Goal: Book appointment/travel/reservation

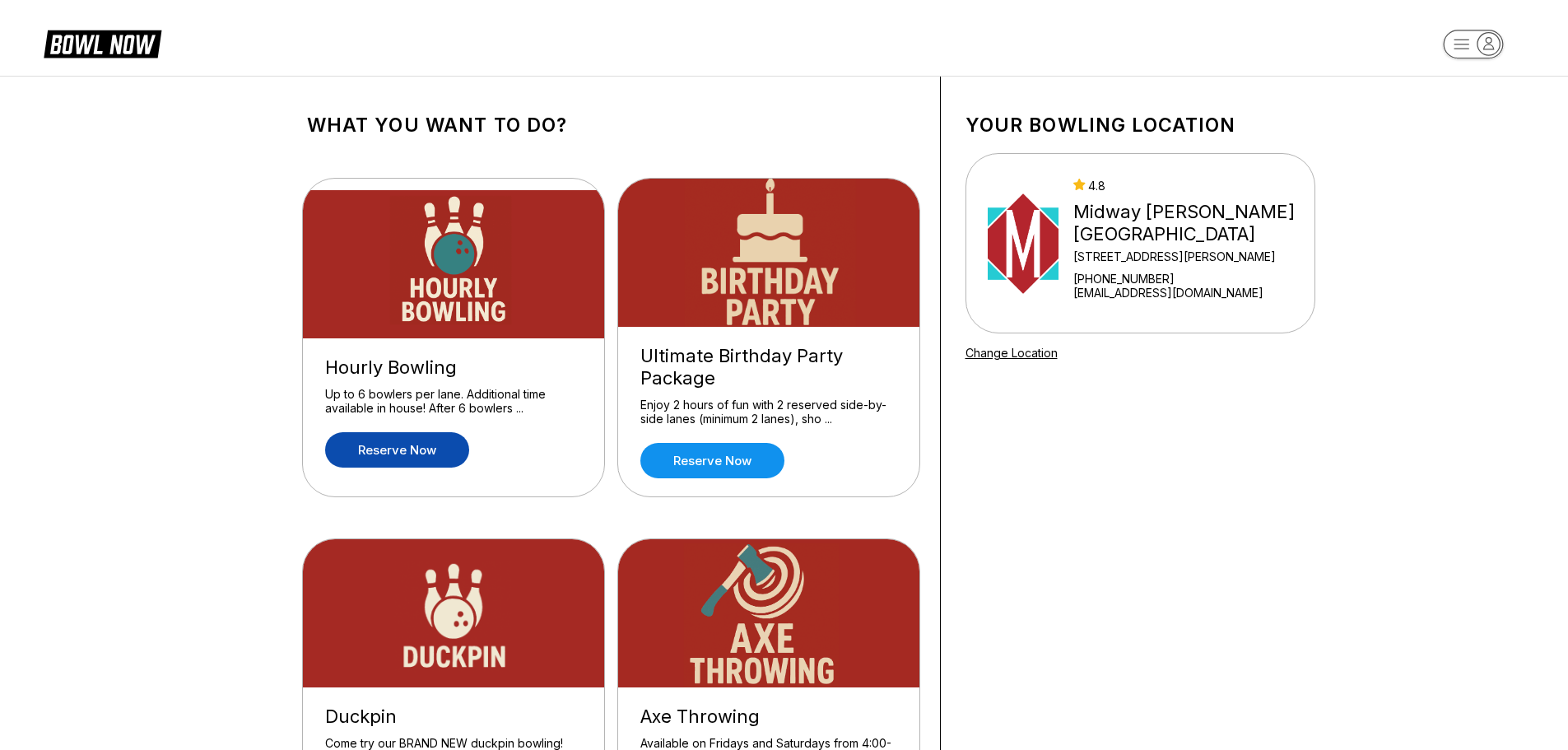
click at [382, 448] on link "Reserve now" at bounding box center [397, 450] width 144 height 36
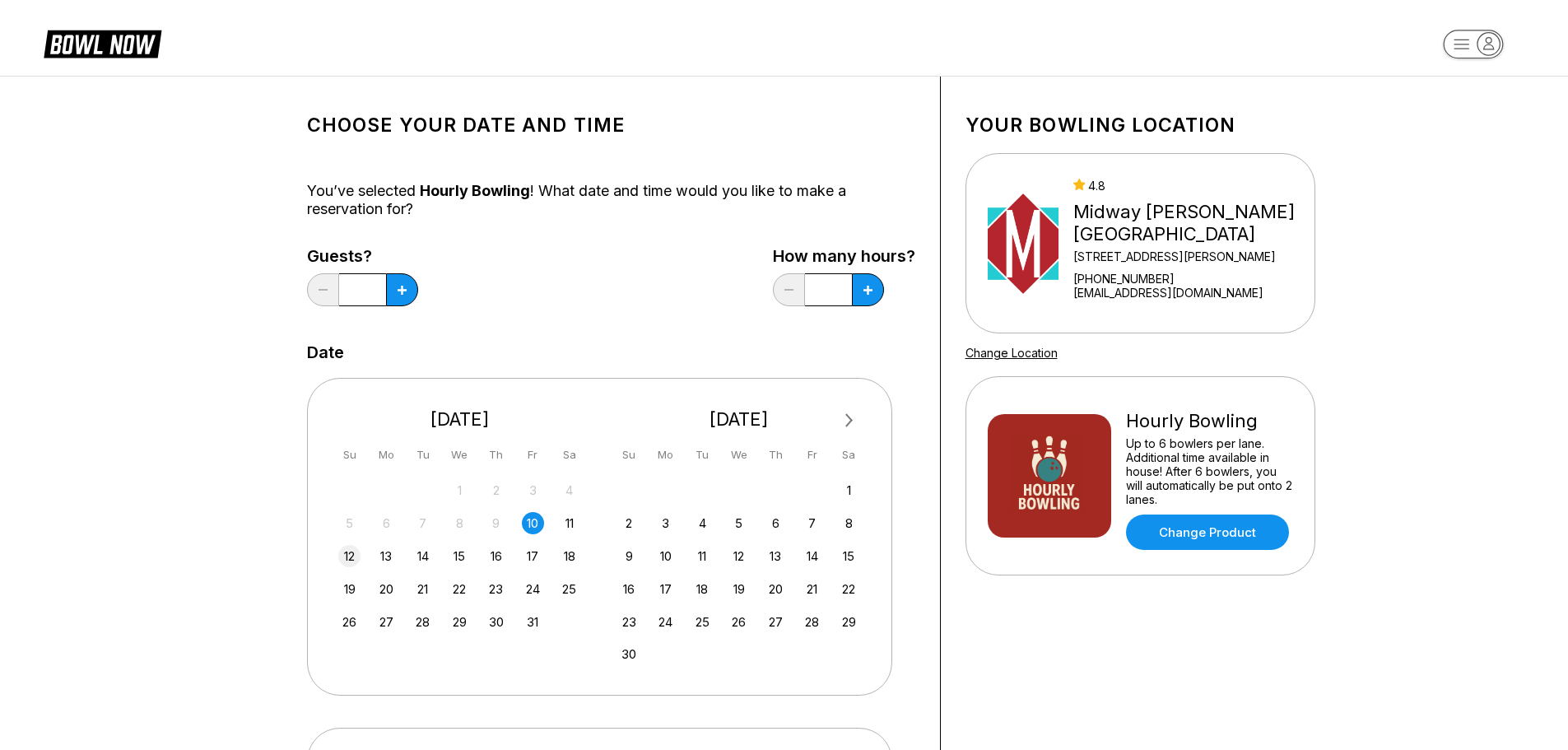
click at [351, 554] on div "12" at bounding box center [349, 556] width 22 height 22
click at [401, 294] on icon at bounding box center [402, 290] width 9 height 9
type input "*"
click at [867, 298] on button at bounding box center [868, 290] width 32 height 33
click at [875, 295] on button at bounding box center [868, 290] width 32 height 33
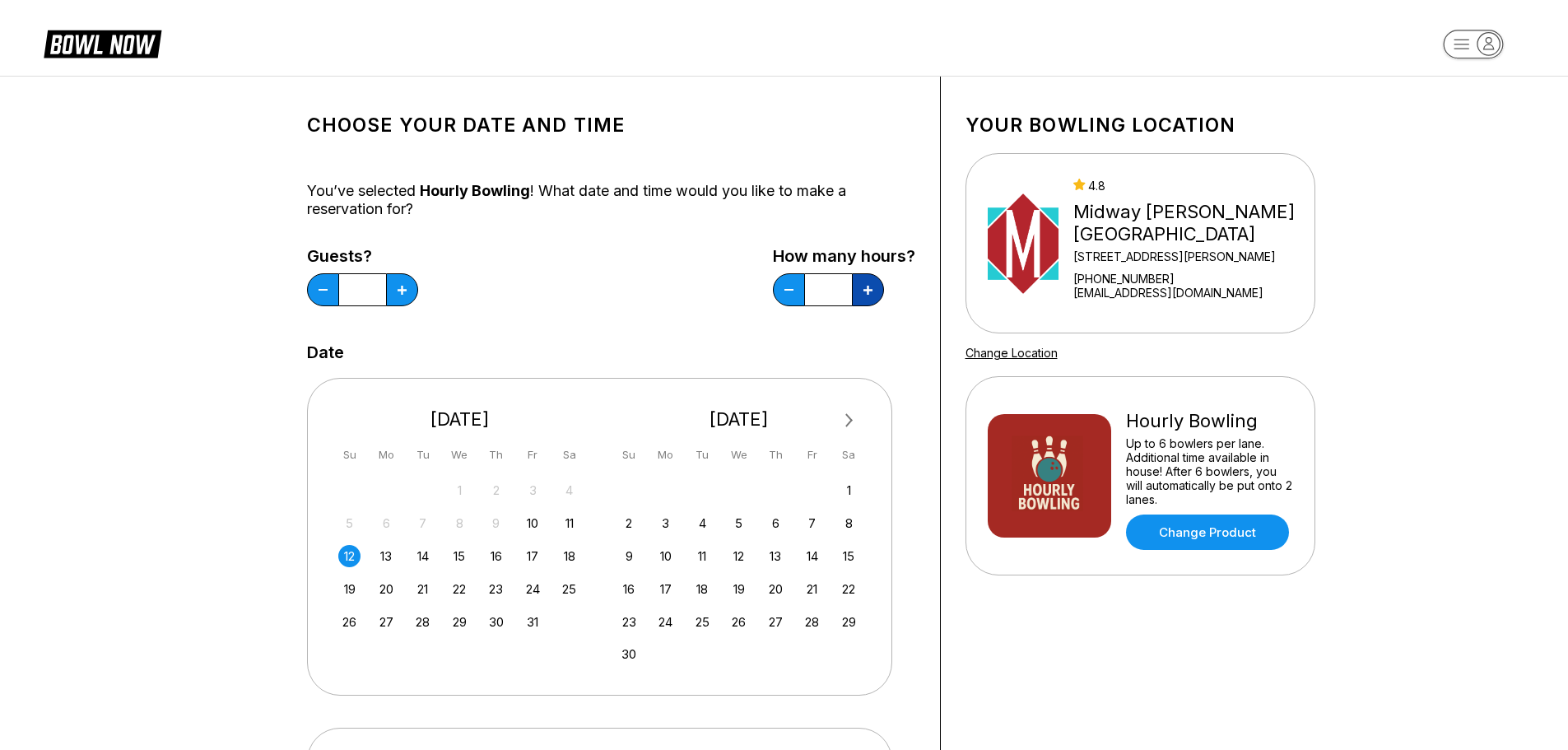
type input "*"
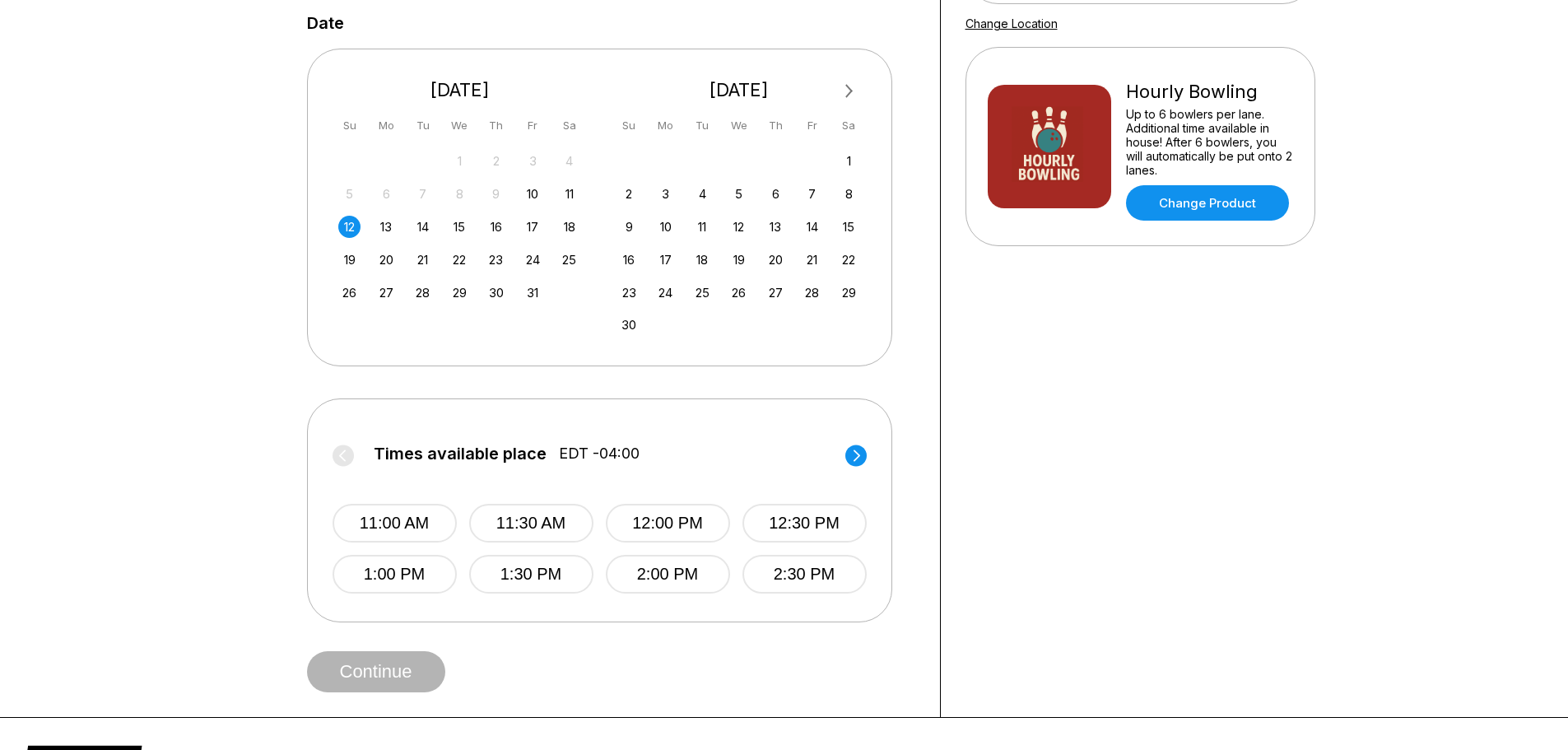
click at [855, 450] on icon at bounding box center [856, 455] width 22 height 22
click at [782, 527] on button "4:30 PM" at bounding box center [805, 523] width 124 height 39
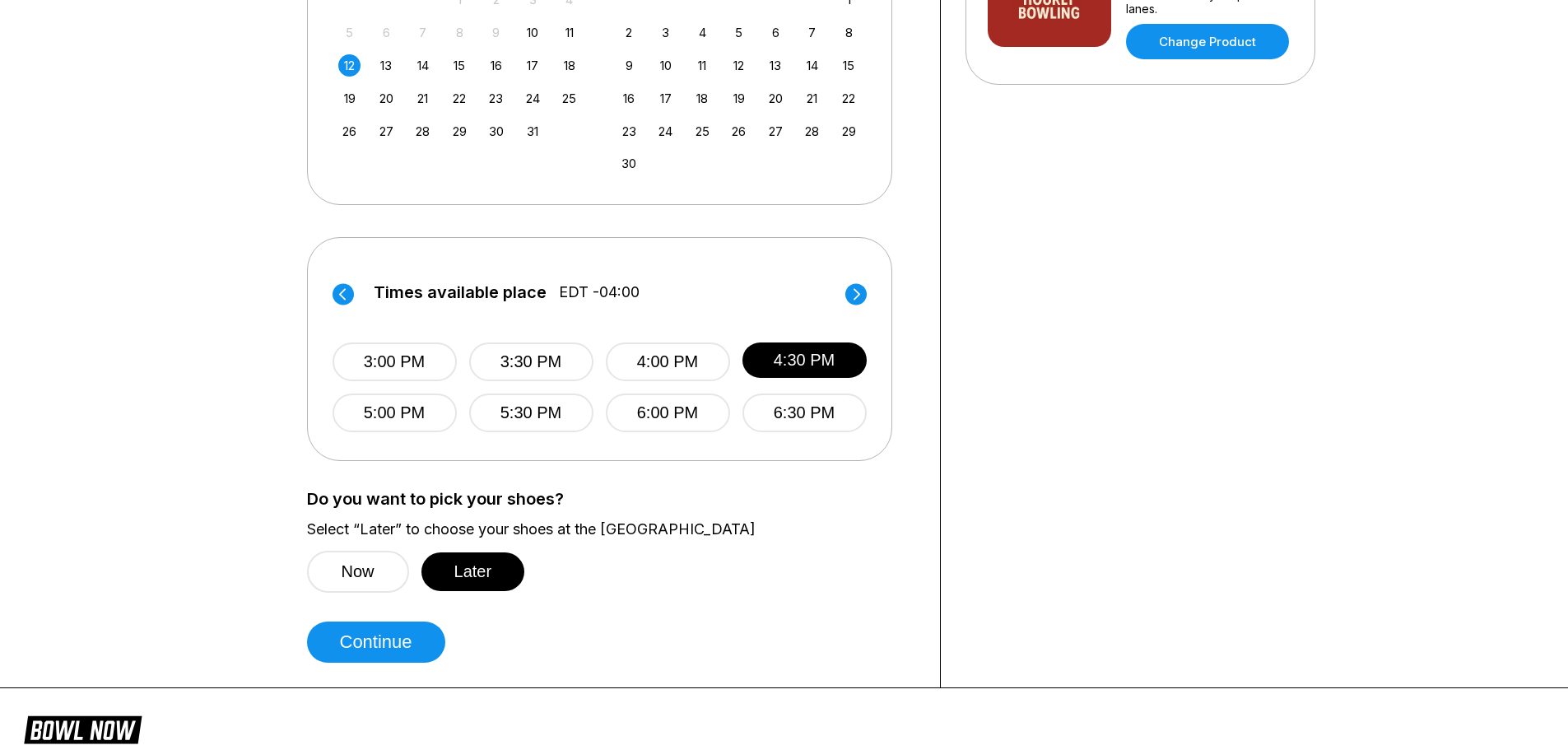
scroll to position [494, 0]
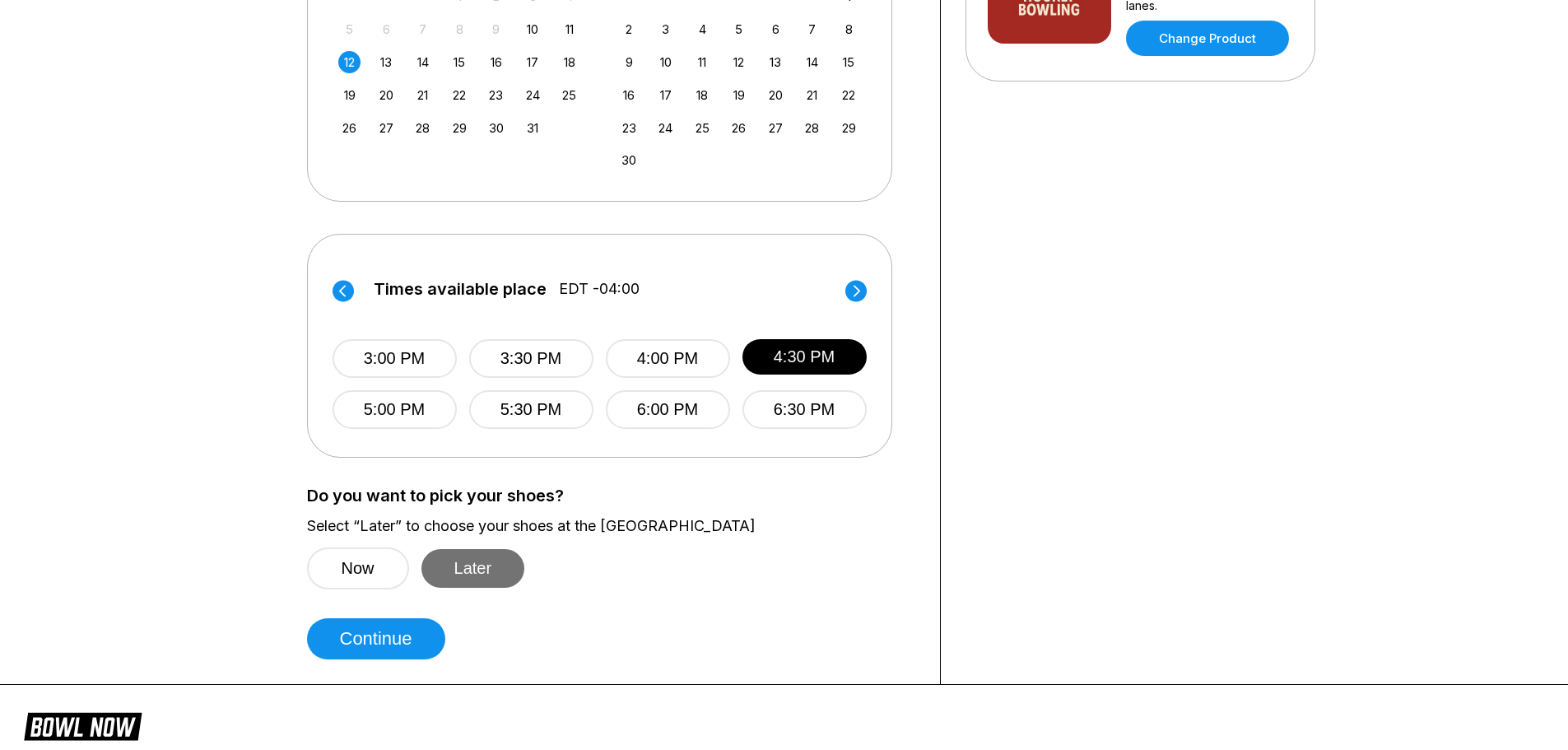
click at [463, 571] on button "Later" at bounding box center [473, 568] width 104 height 39
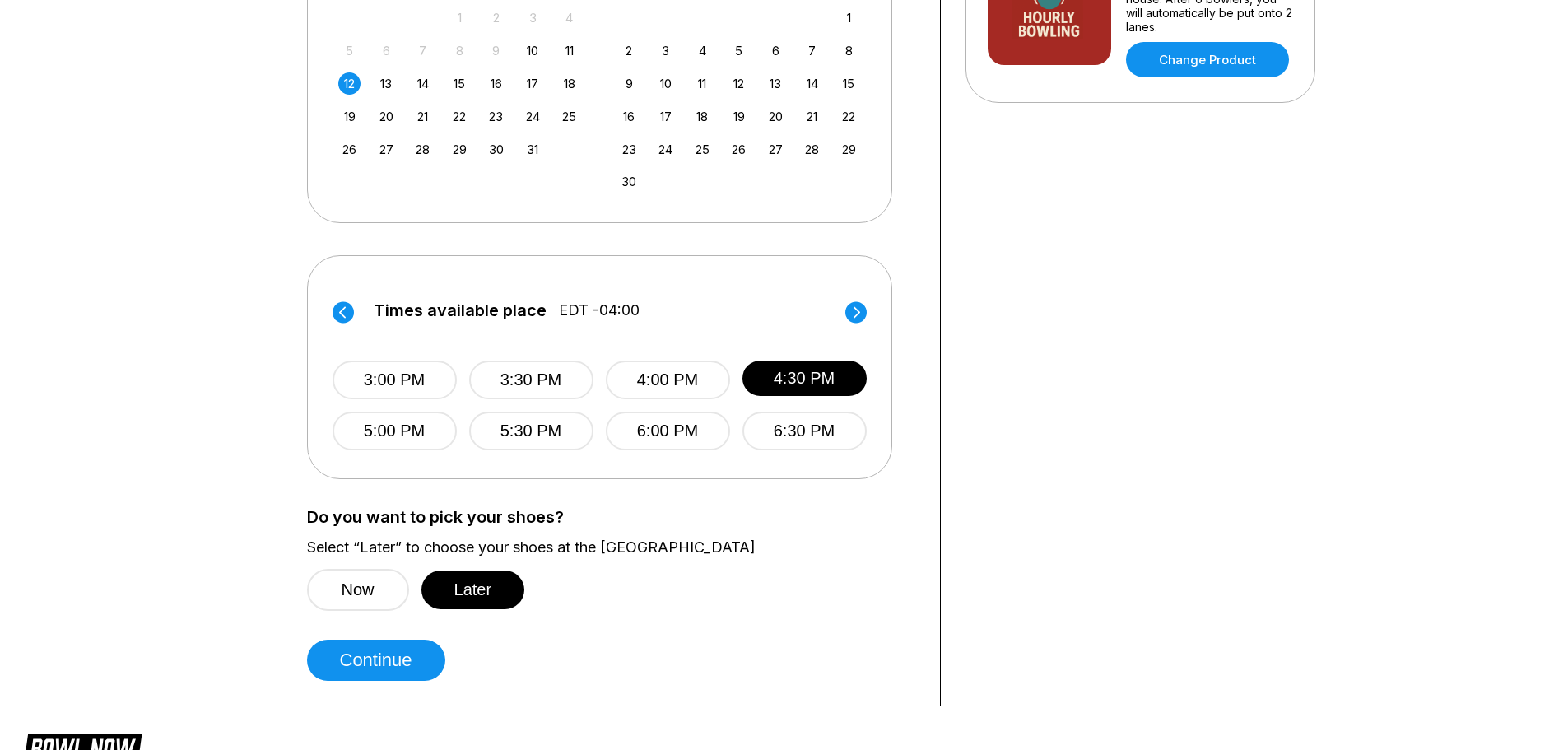
scroll to position [577, 0]
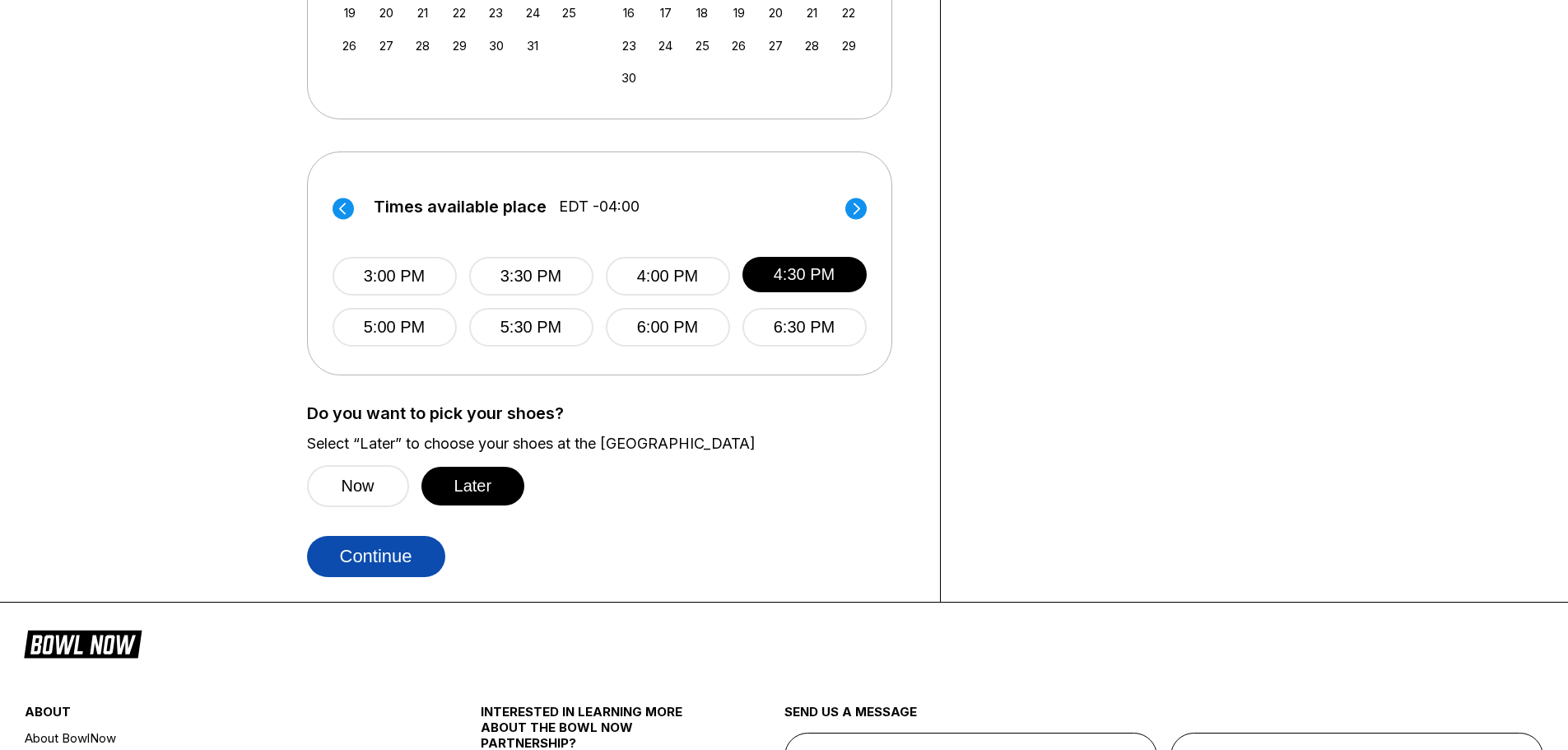
click at [397, 564] on button "Continue" at bounding box center [376, 557] width 139 height 41
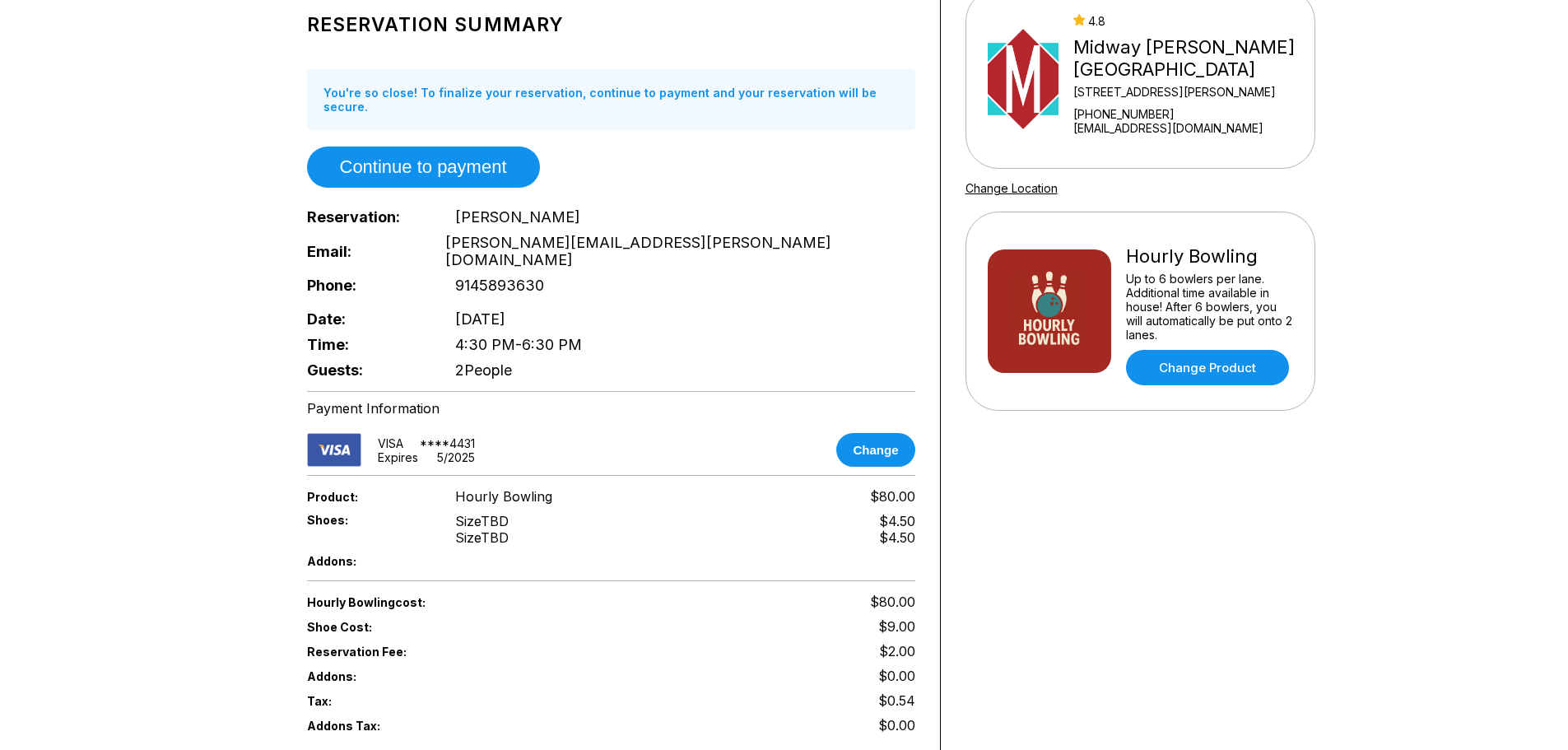
scroll to position [247, 0]
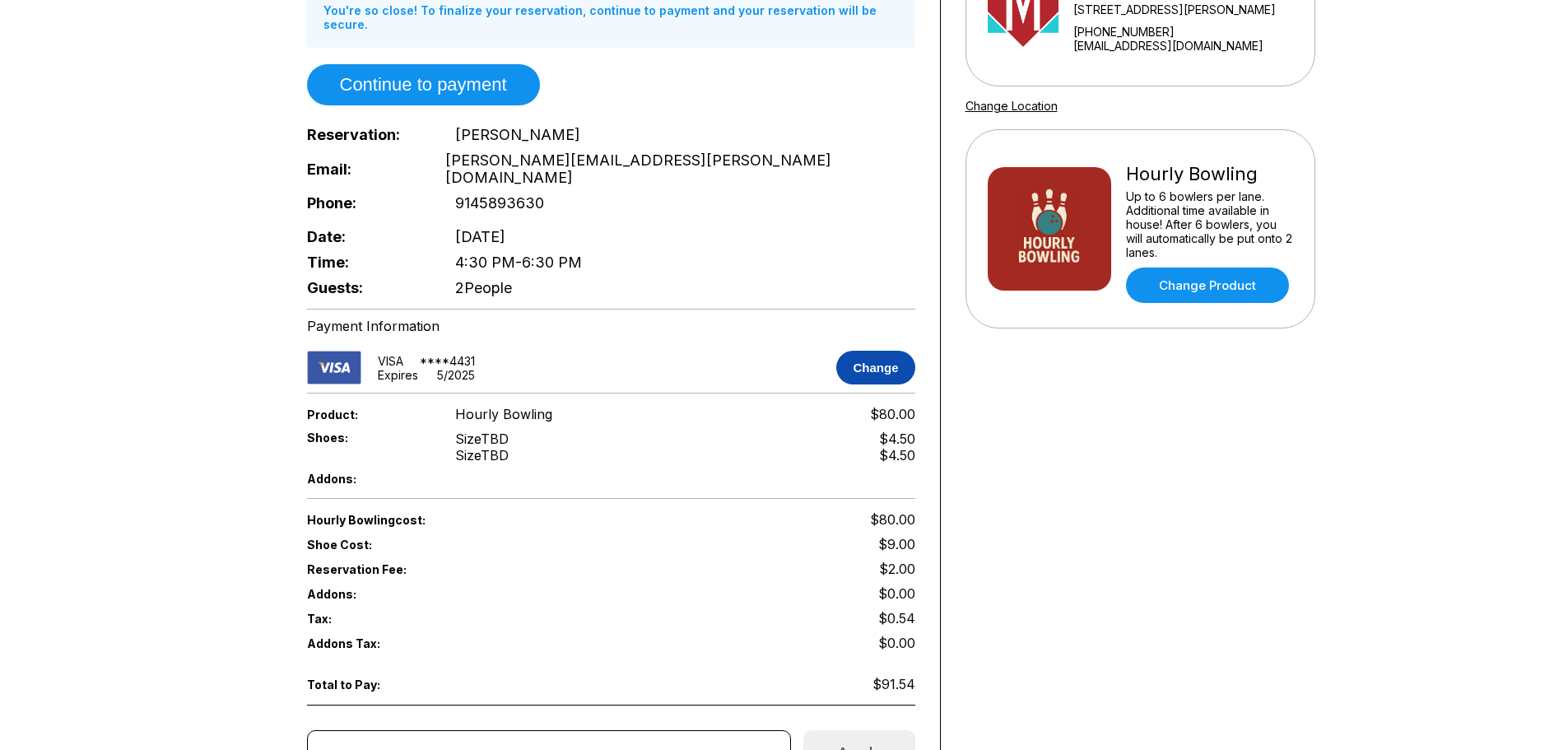
click at [881, 351] on button "Change" at bounding box center [875, 368] width 78 height 34
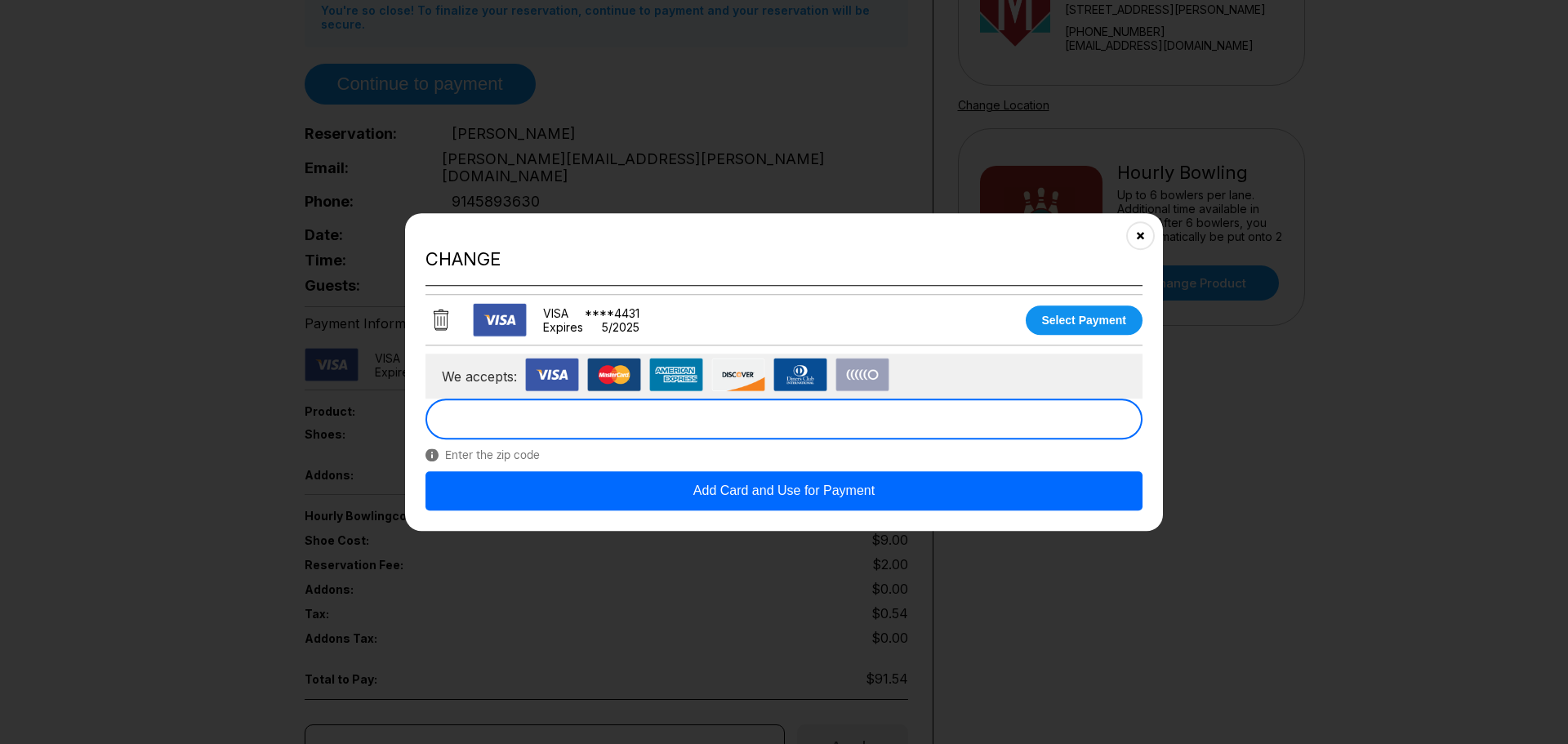
click at [788, 495] on button "Add Card and Use for Payment" at bounding box center [784, 491] width 717 height 40
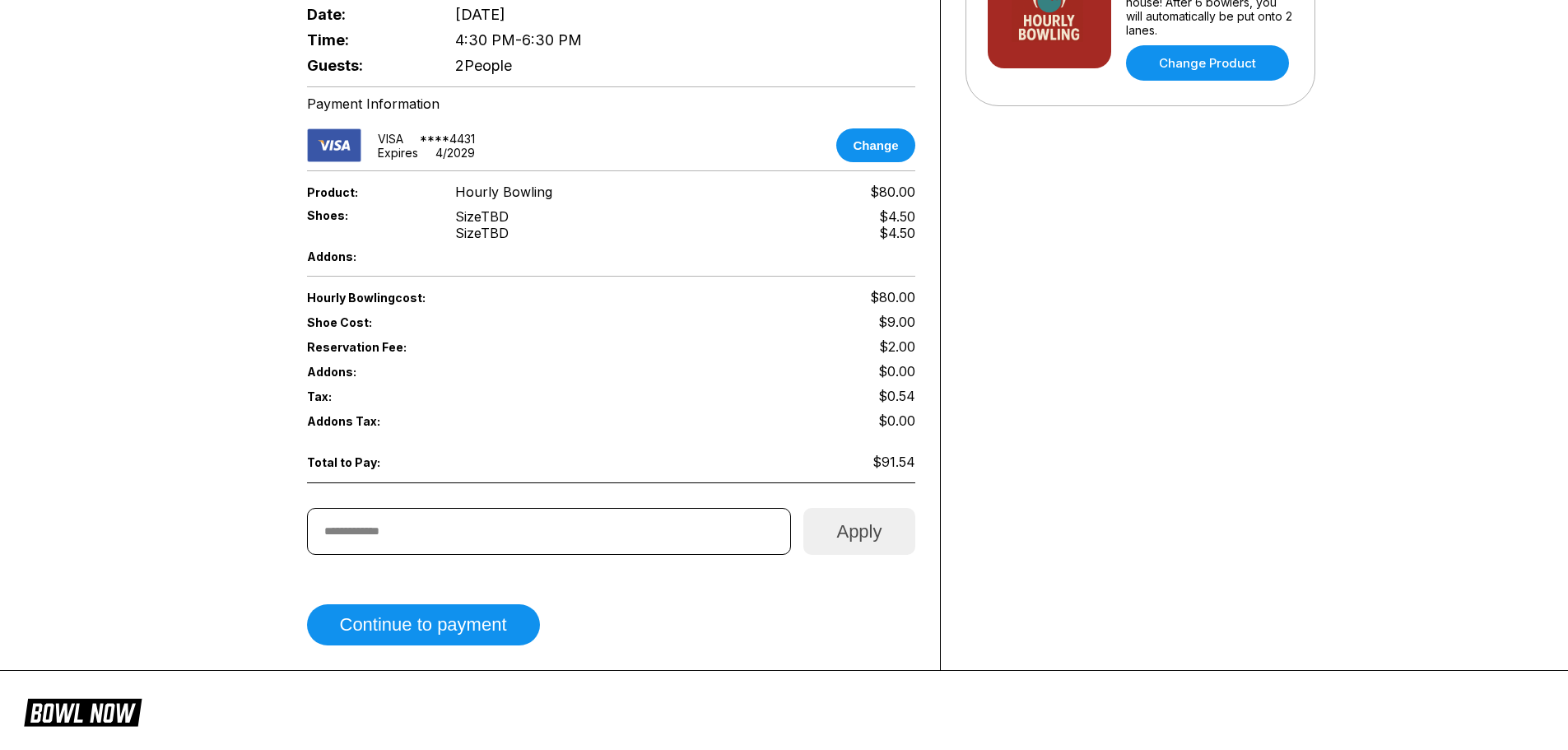
scroll to position [494, 0]
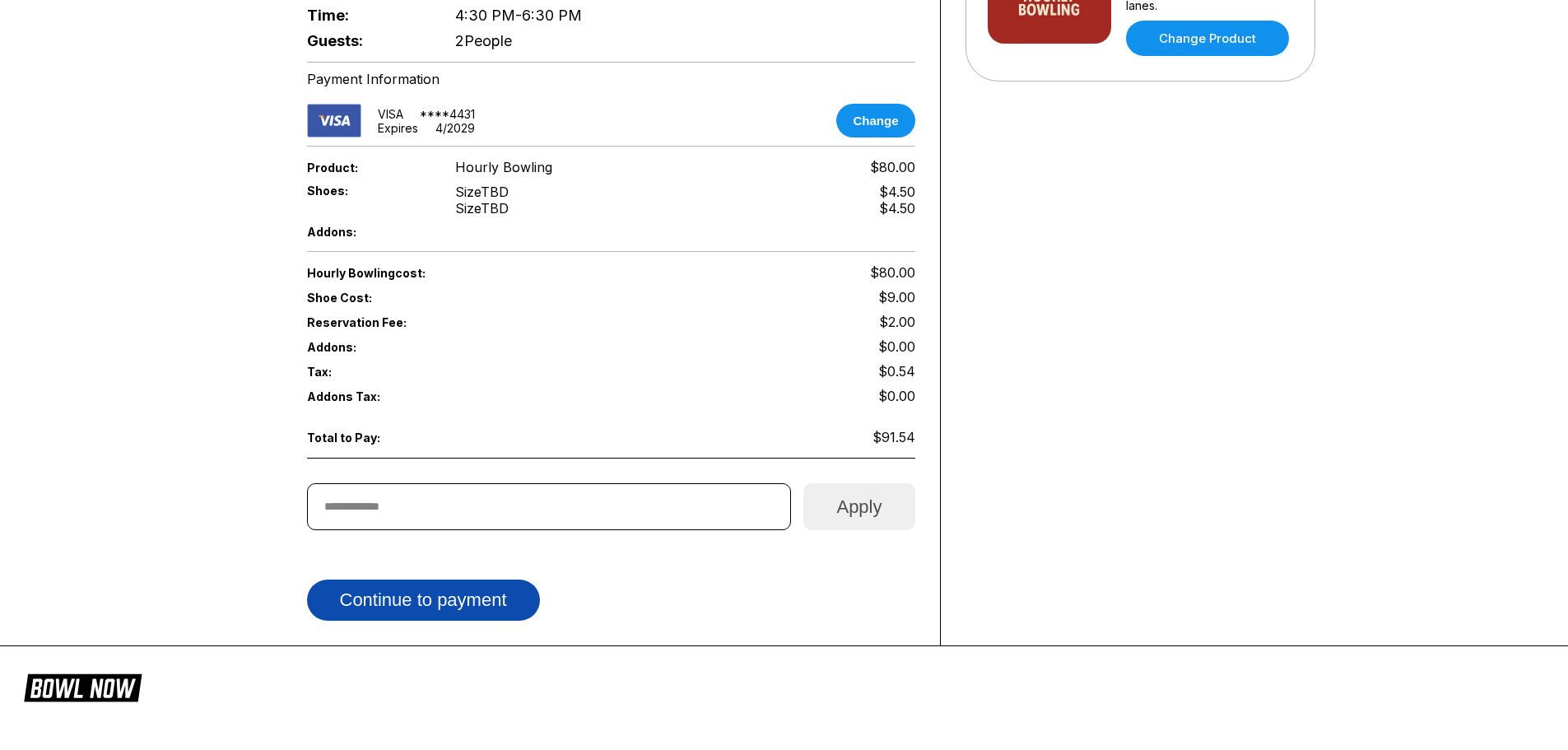
click at [484, 580] on button "Continue to payment" at bounding box center [423, 601] width 233 height 41
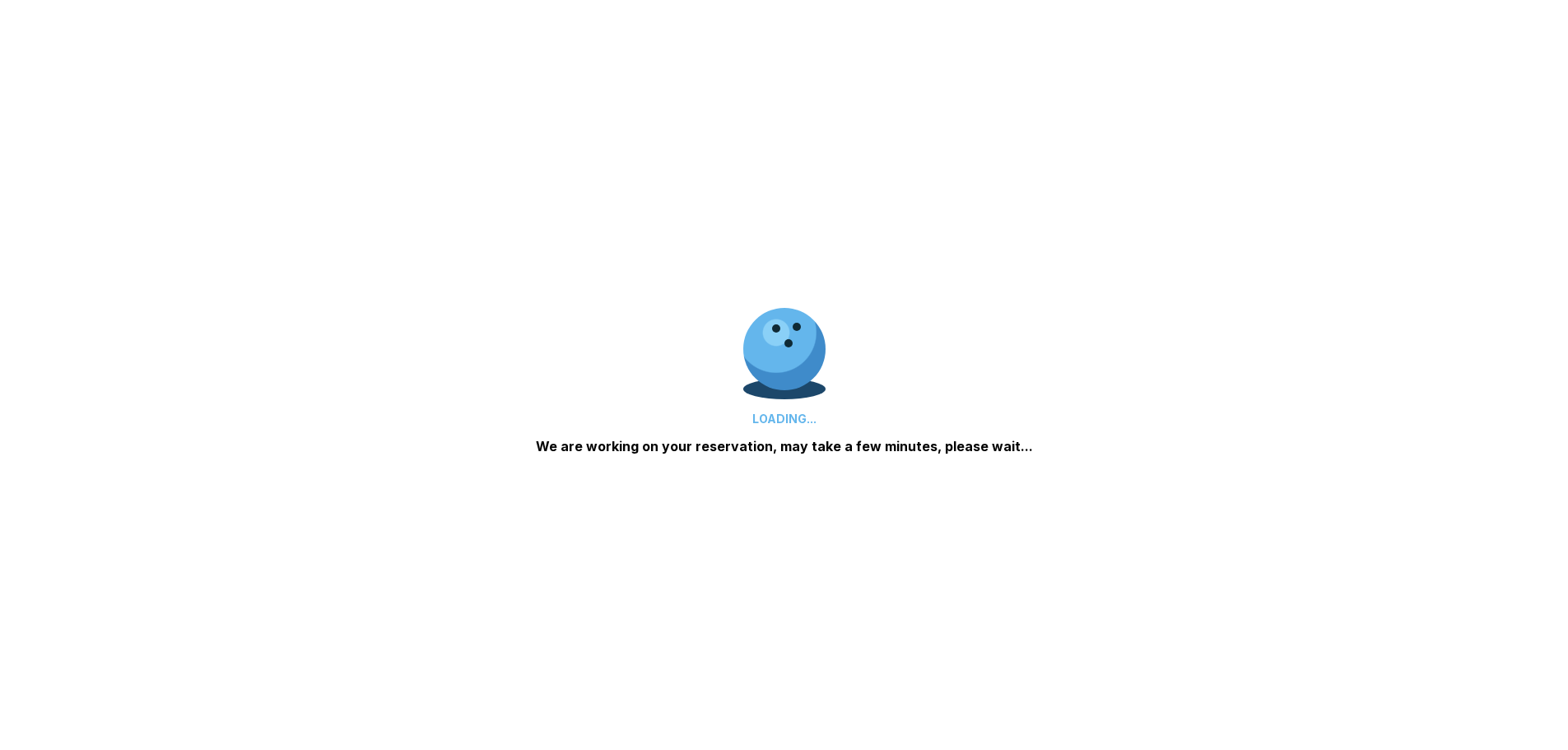
scroll to position [267, 0]
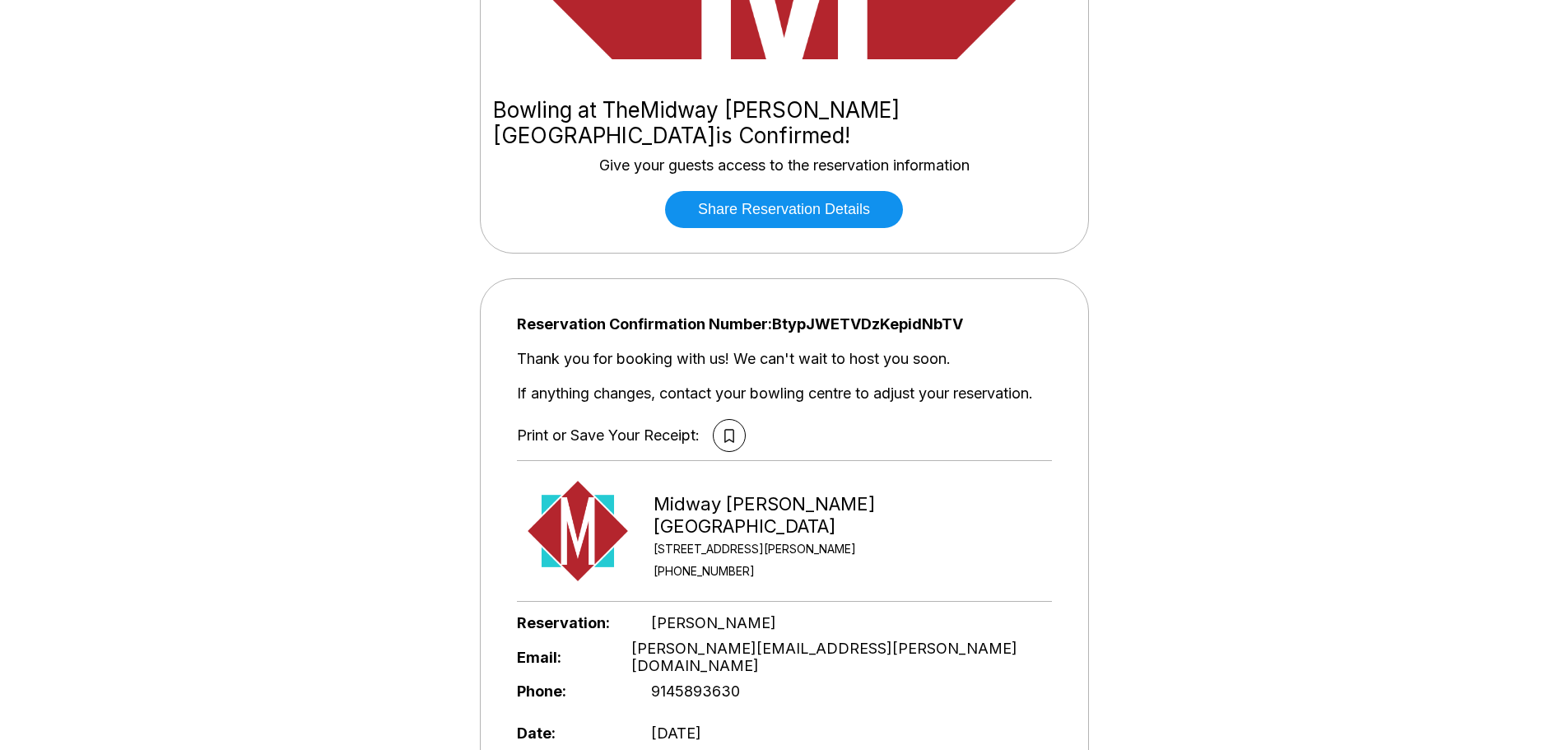
scroll to position [247, 0]
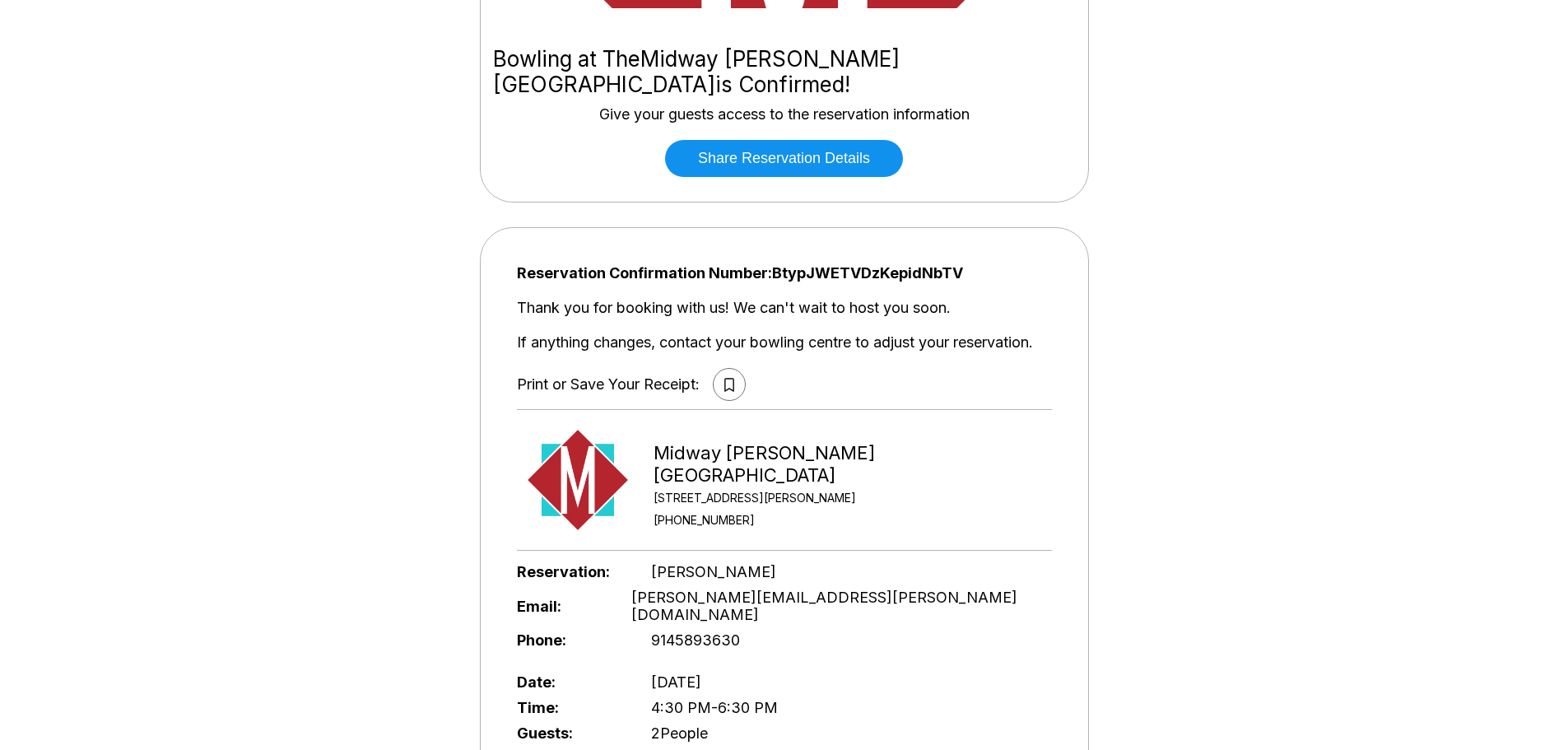
click at [734, 377] on icon at bounding box center [729, 384] width 10 height 14
